Goal: Go to known website: Access a specific website the user already knows

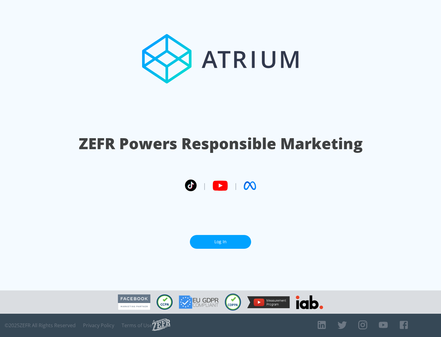
click at [221, 242] on link "Log In" at bounding box center [220, 242] width 61 height 14
